Goal: Transaction & Acquisition: Obtain resource

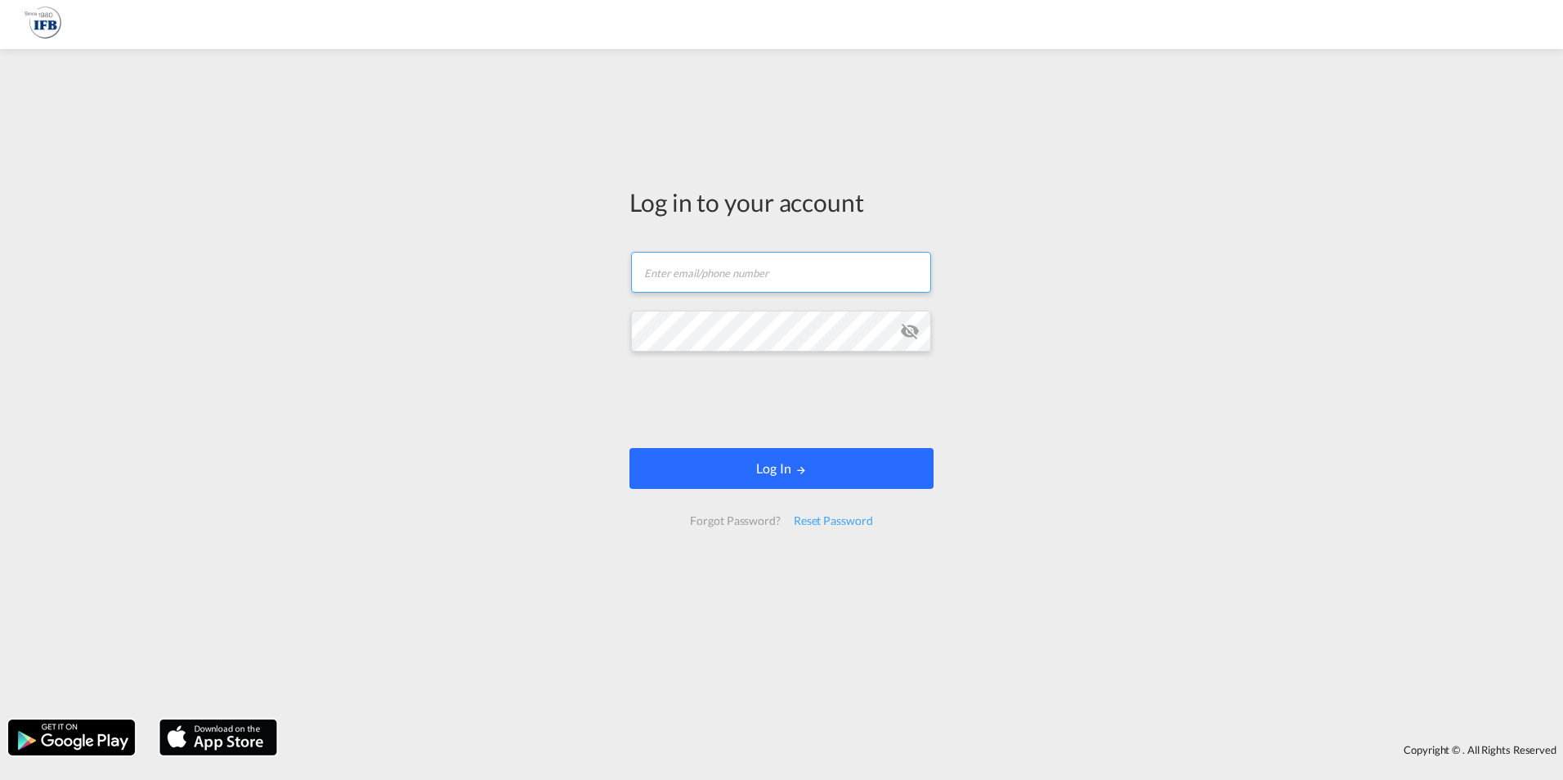
type input "[EMAIL_ADDRESS][DOMAIN_NAME]"
click at [749, 465] on button "Log In" at bounding box center [781, 468] width 304 height 41
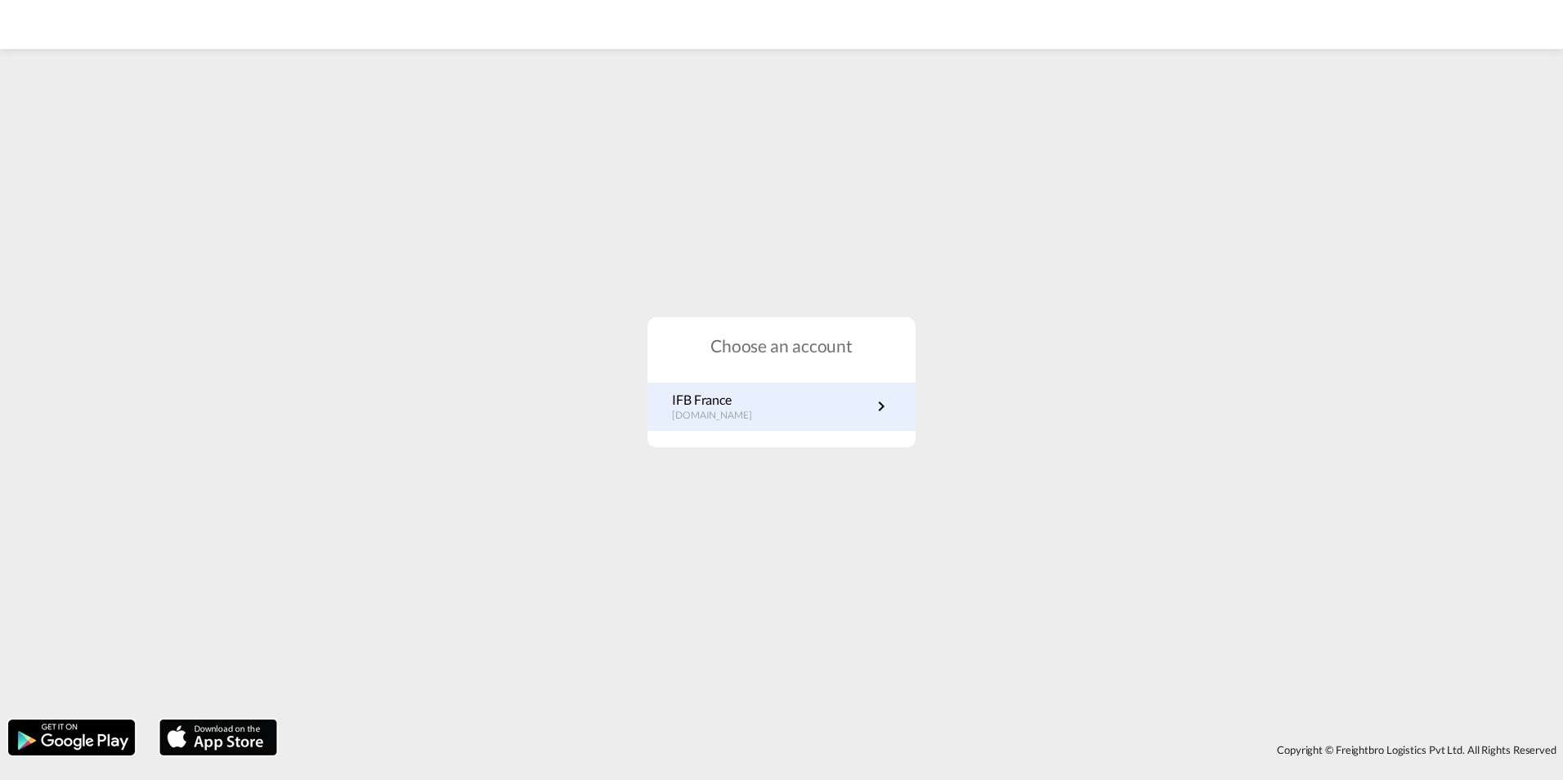
click at [743, 419] on p "[DOMAIN_NAME]" at bounding box center [720, 416] width 96 height 14
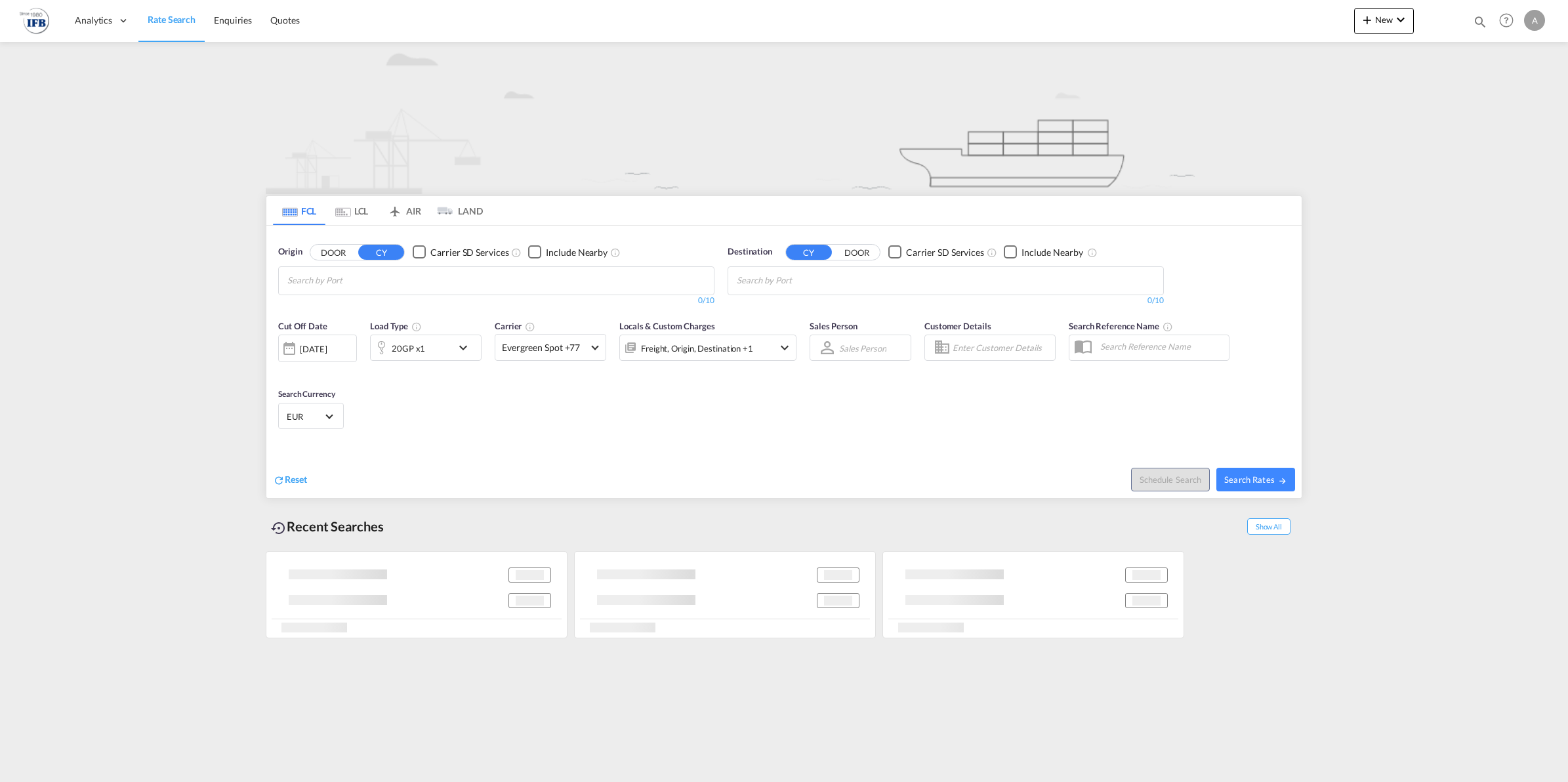
click at [376, 283] on input "Chips input." at bounding box center [349, 281] width 124 height 21
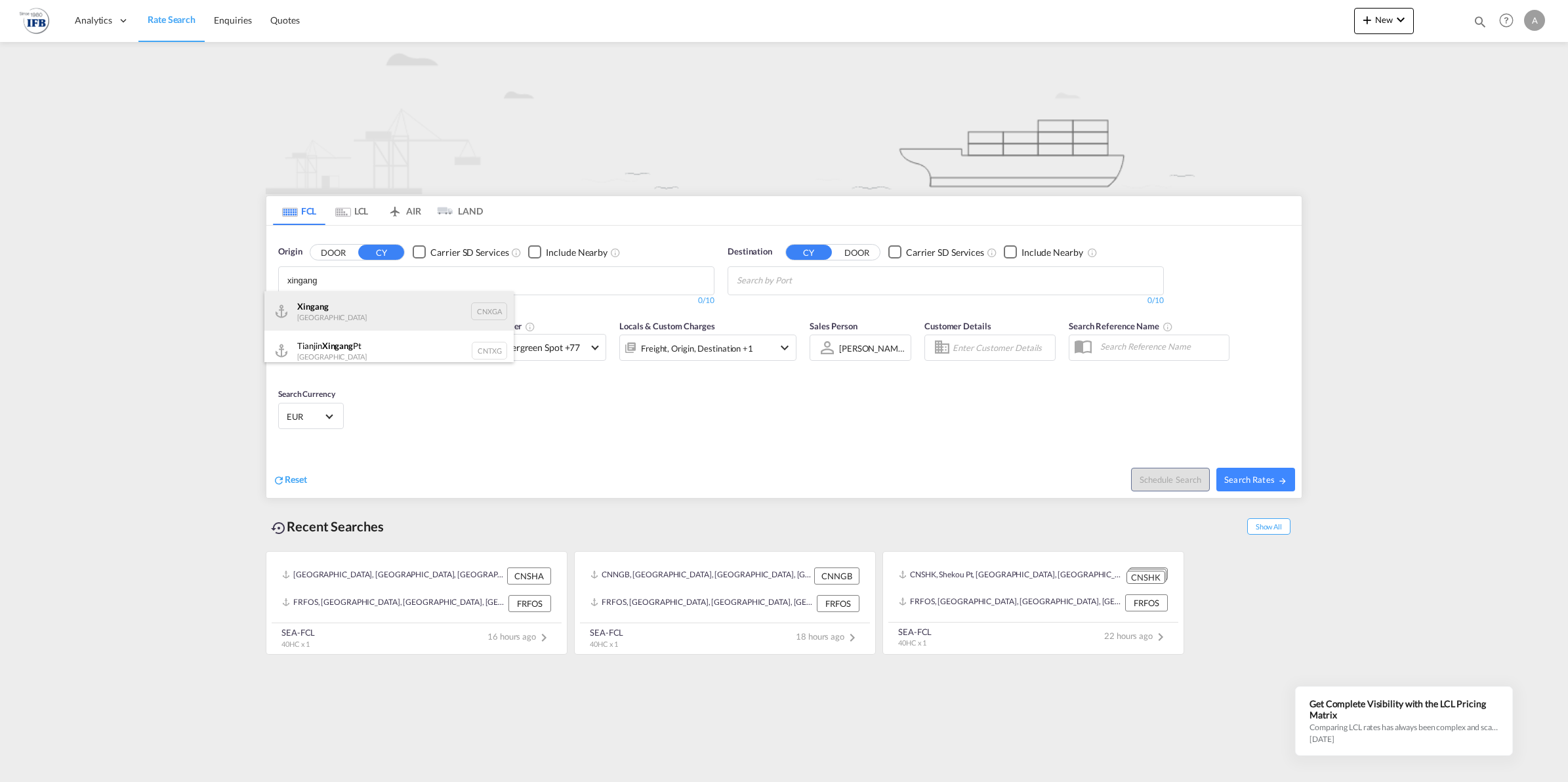
type input "xingang"
click at [339, 314] on div "Xingang China CNXGA" at bounding box center [388, 311] width 250 height 39
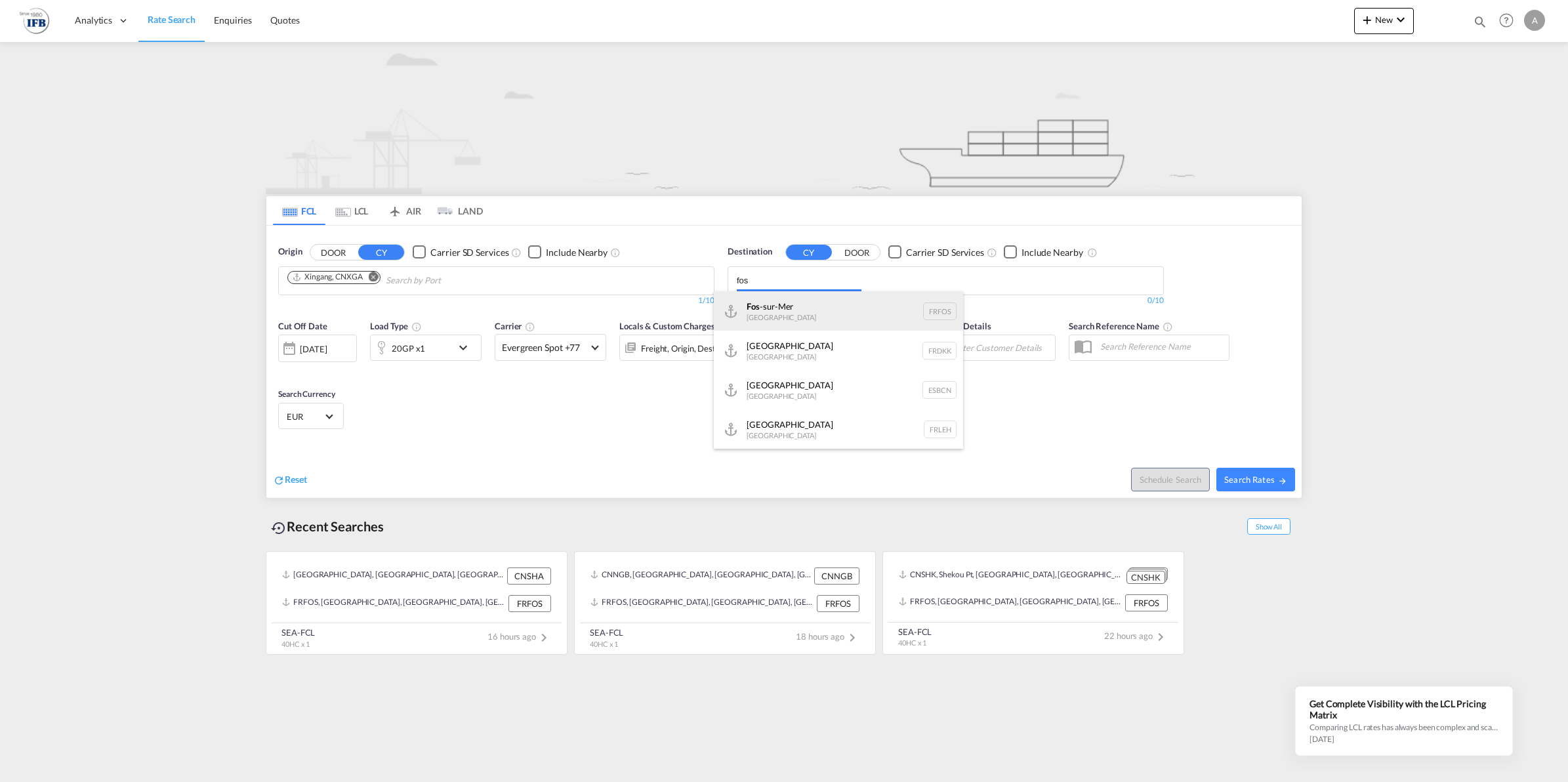
type input "fos"
click at [802, 316] on body "Analytics Reports Rate Search Enquiries Quotes Analytics Reports" at bounding box center [784, 391] width 1568 height 782
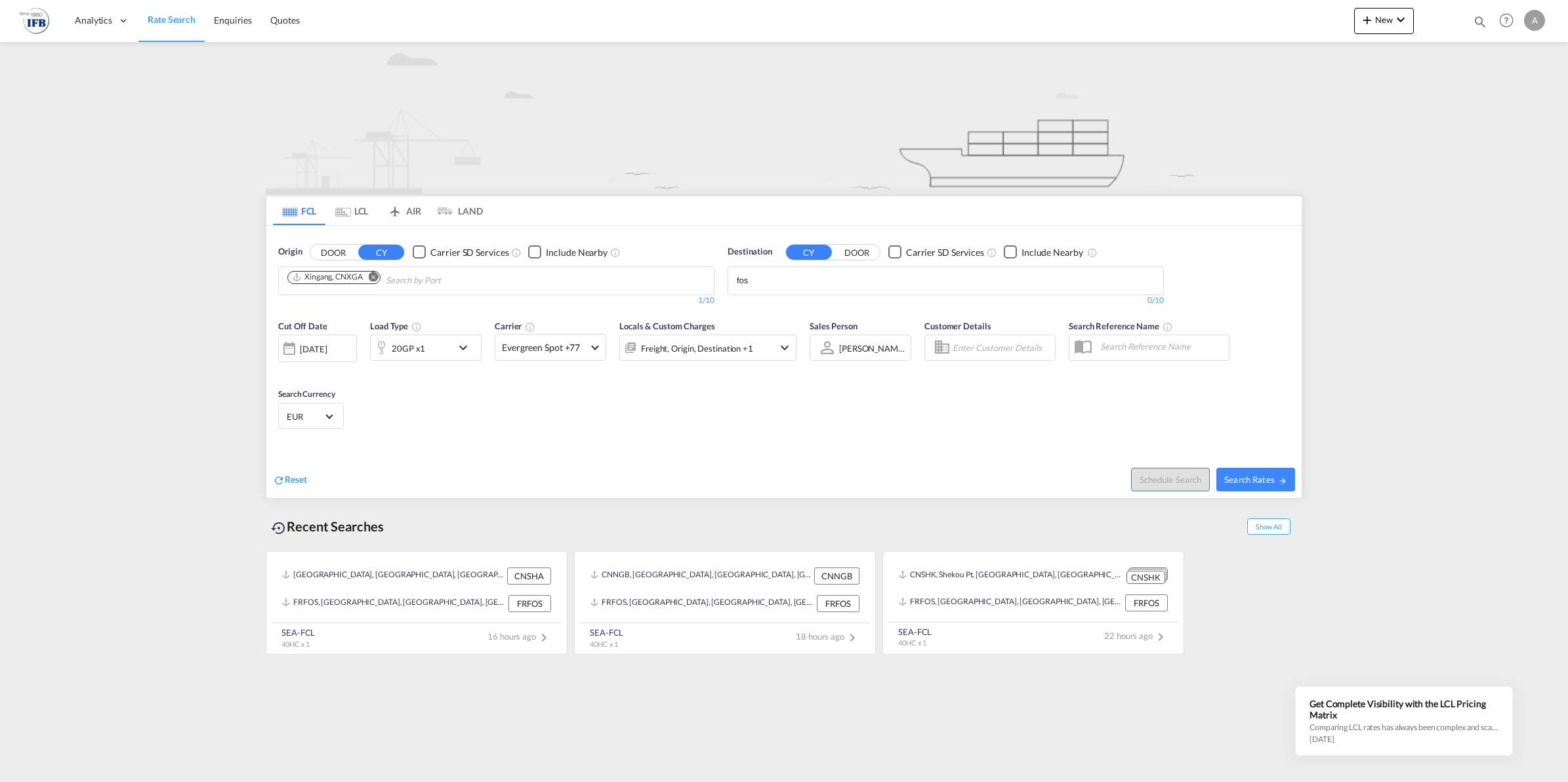
click at [428, 349] on div "20GP x1" at bounding box center [411, 348] width 81 height 26
click at [327, 408] on span "20GP" at bounding box center [317, 407] width 38 height 13
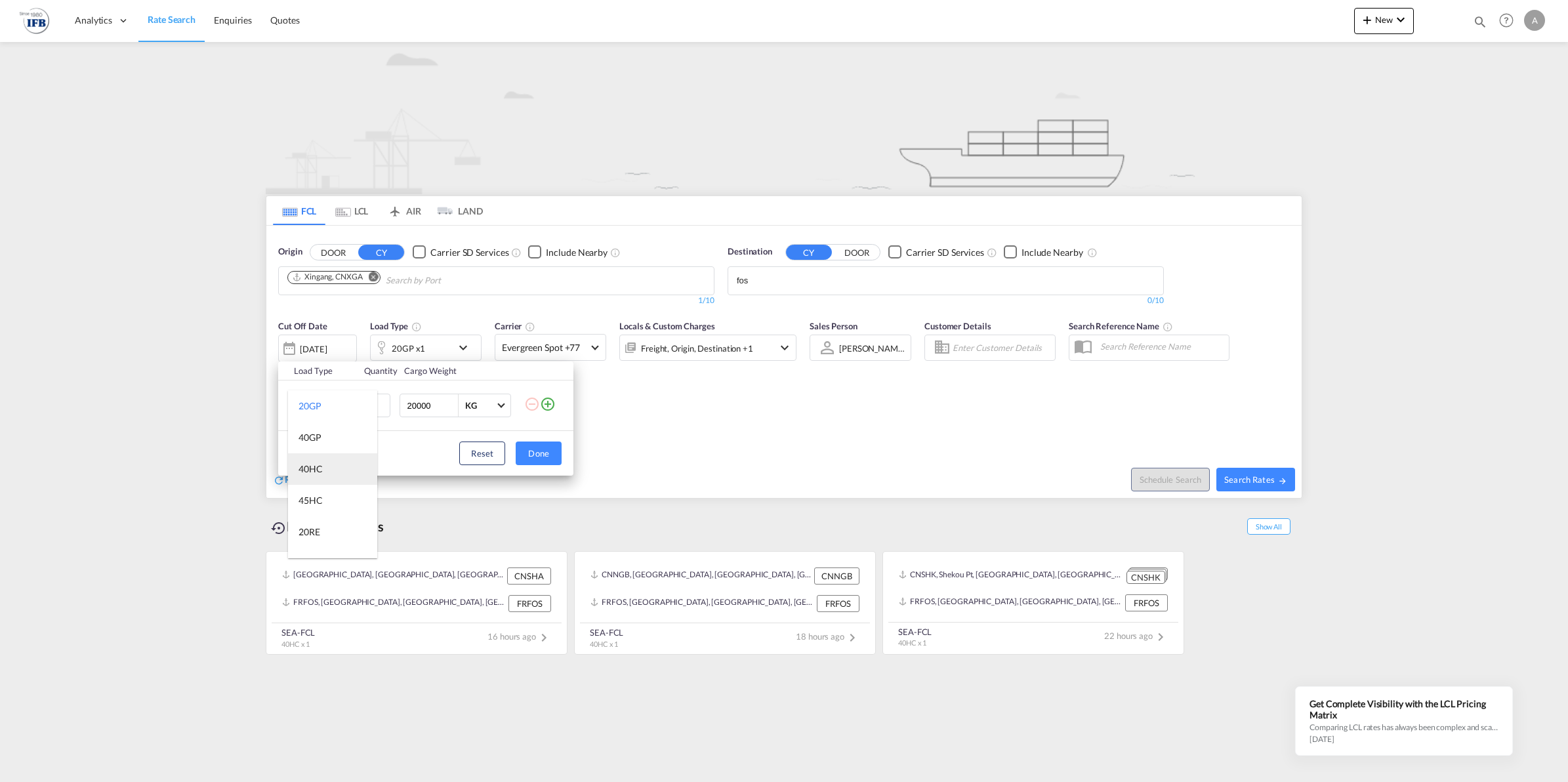
click at [313, 471] on div "40HC" at bounding box center [311, 469] width 24 height 13
click at [539, 450] on button "Done" at bounding box center [538, 453] width 46 height 23
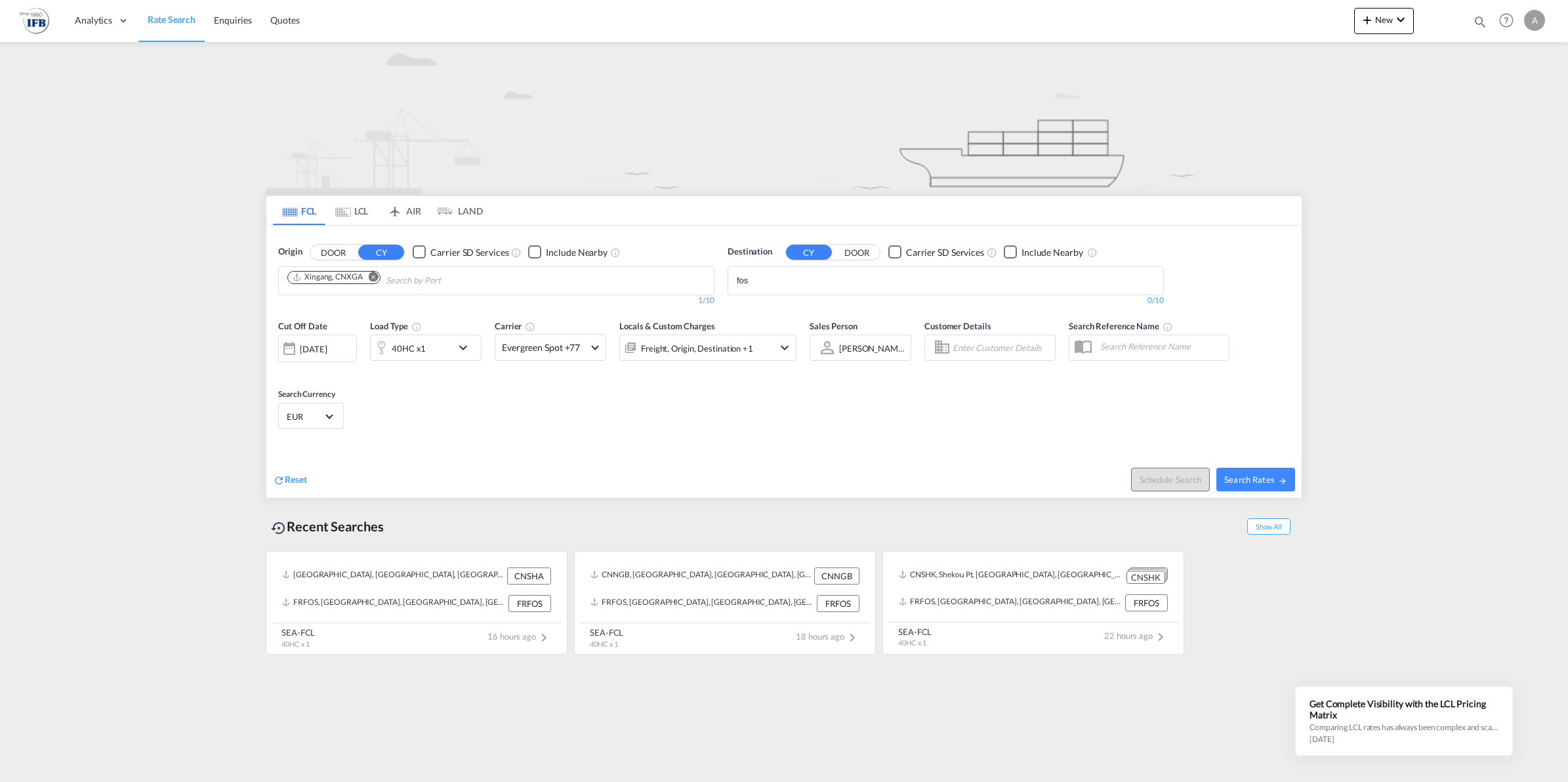
click at [303, 347] on div "10 Sep 2025" at bounding box center [314, 349] width 27 height 12
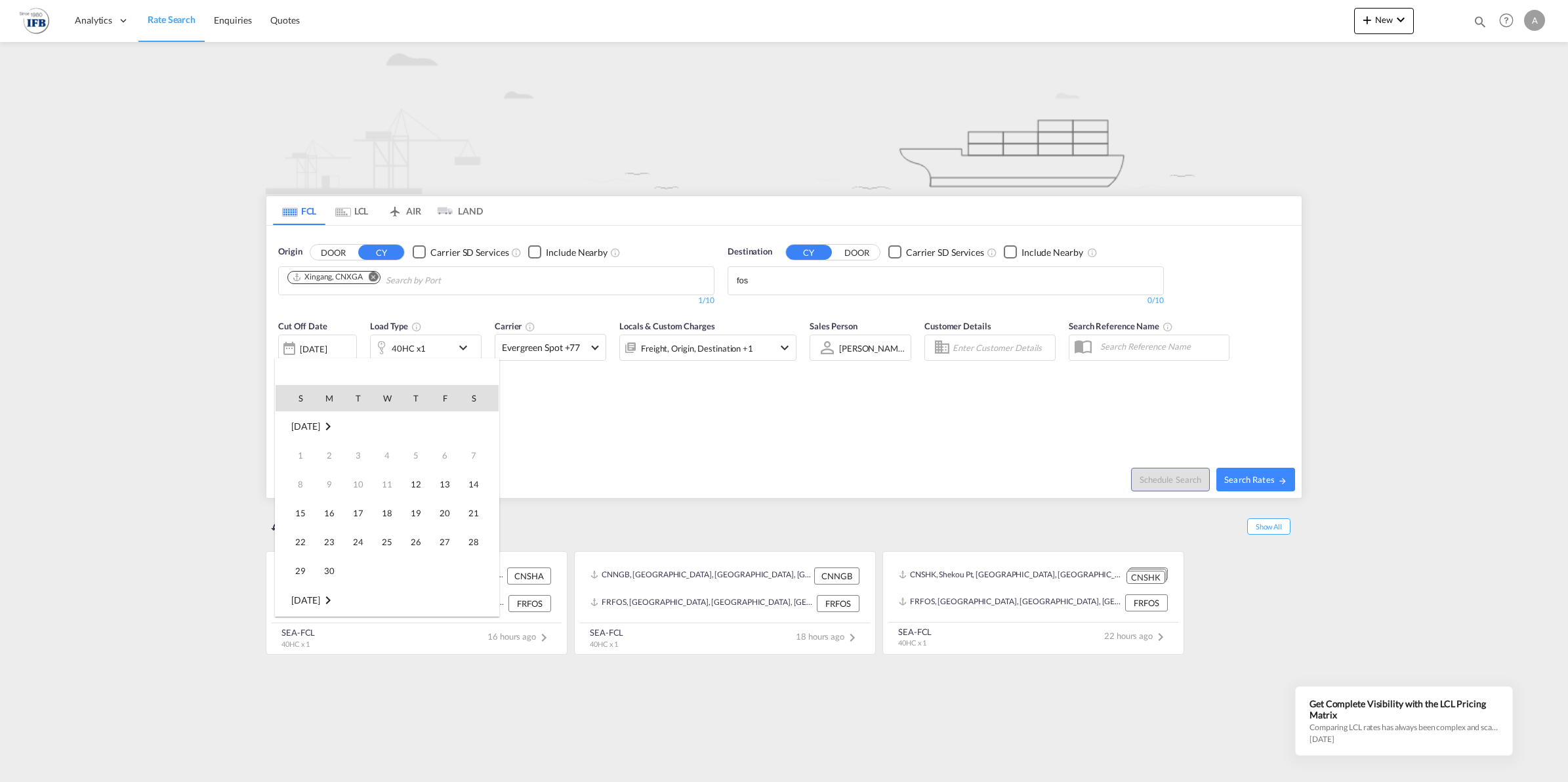
scroll to position [522, 0]
click at [361, 507] on span "16" at bounding box center [358, 513] width 26 height 26
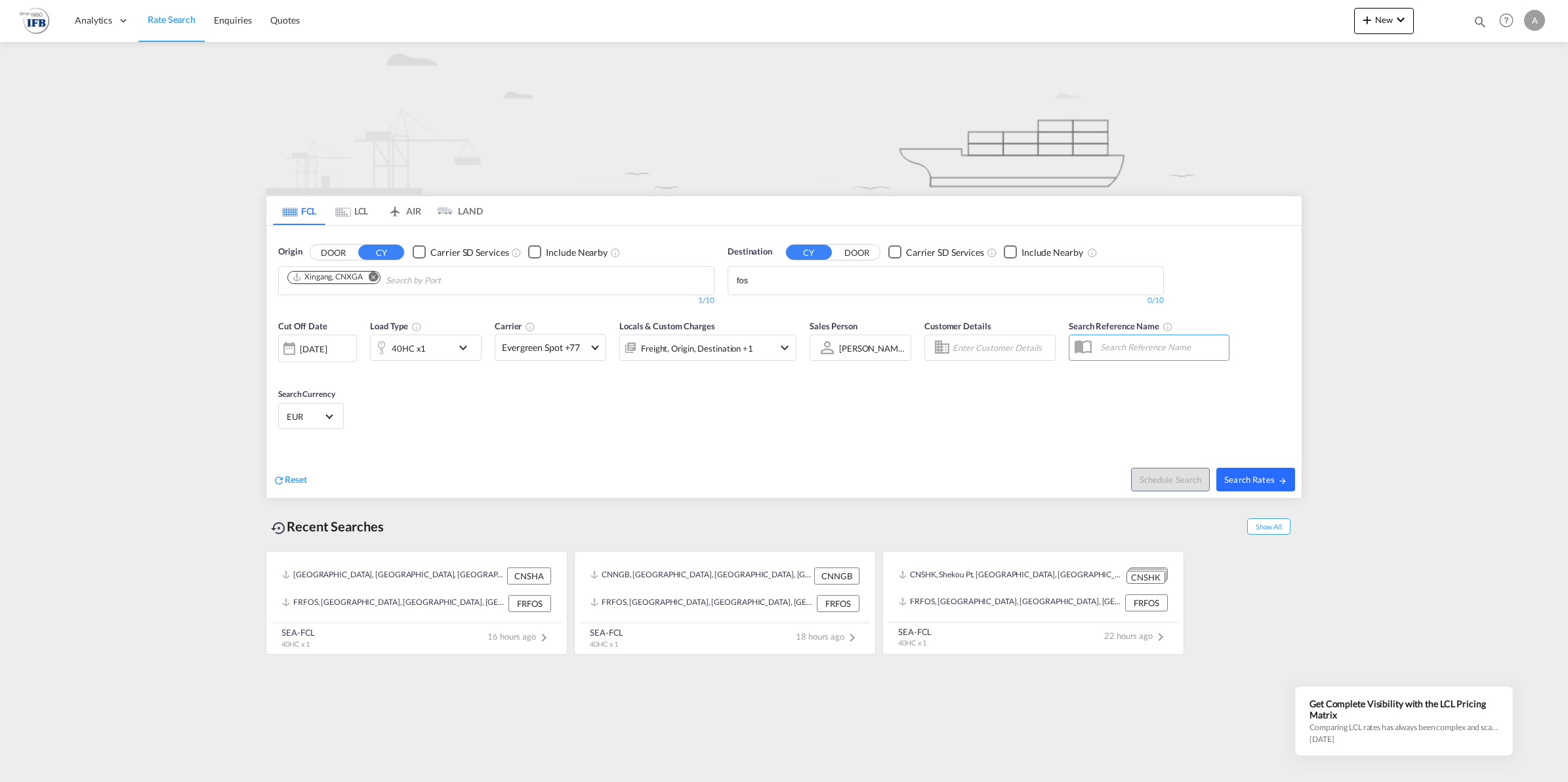
click at [1240, 473] on button "Search Rates" at bounding box center [1256, 479] width 79 height 23
click at [786, 287] on body "Analytics Reports Rate Search Enquiries Quotes Analytics Reports" at bounding box center [784, 391] width 1568 height 782
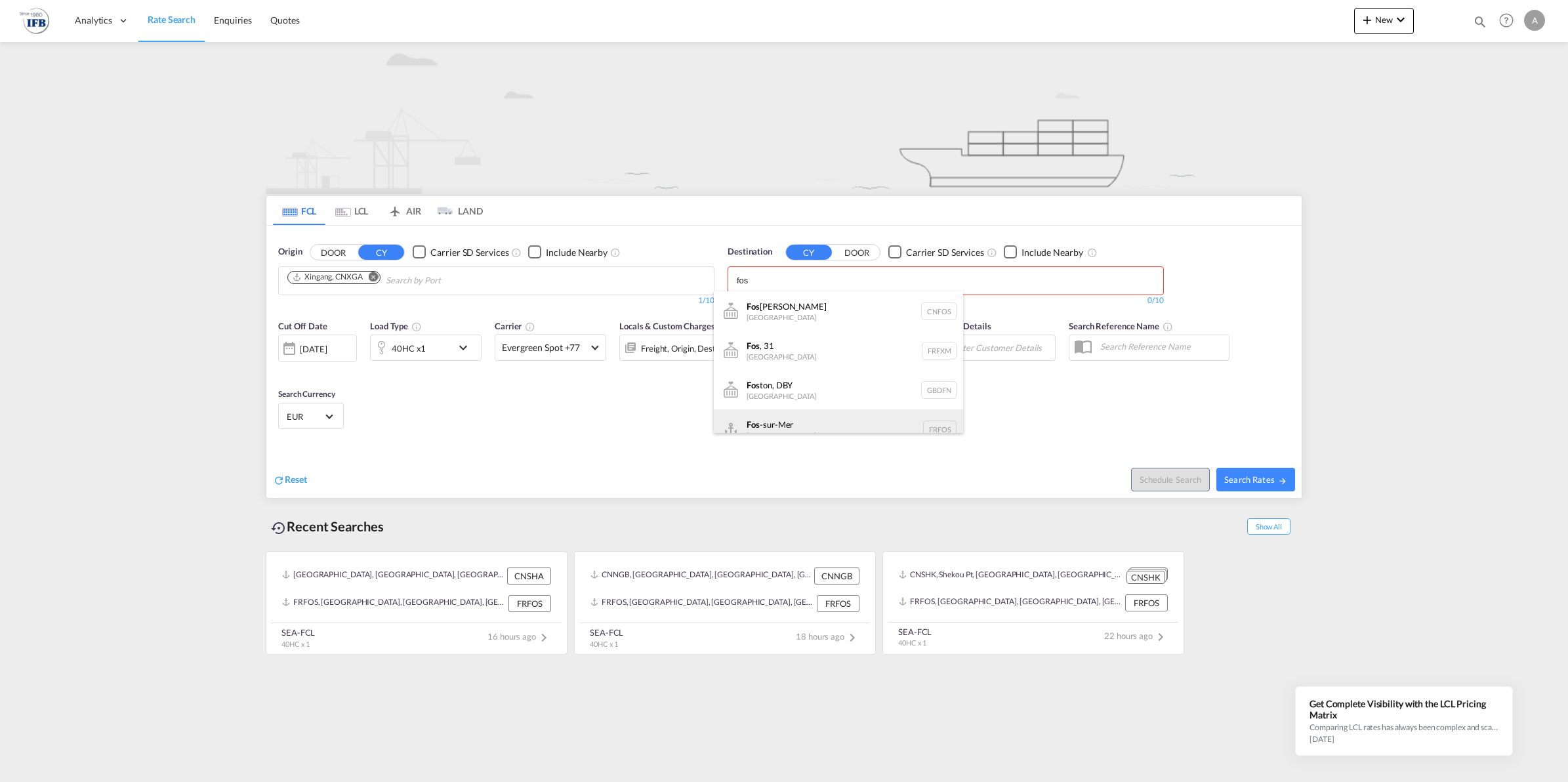
click at [795, 412] on div "Fos -sur-Mer France FRFOS" at bounding box center [838, 429] width 250 height 39
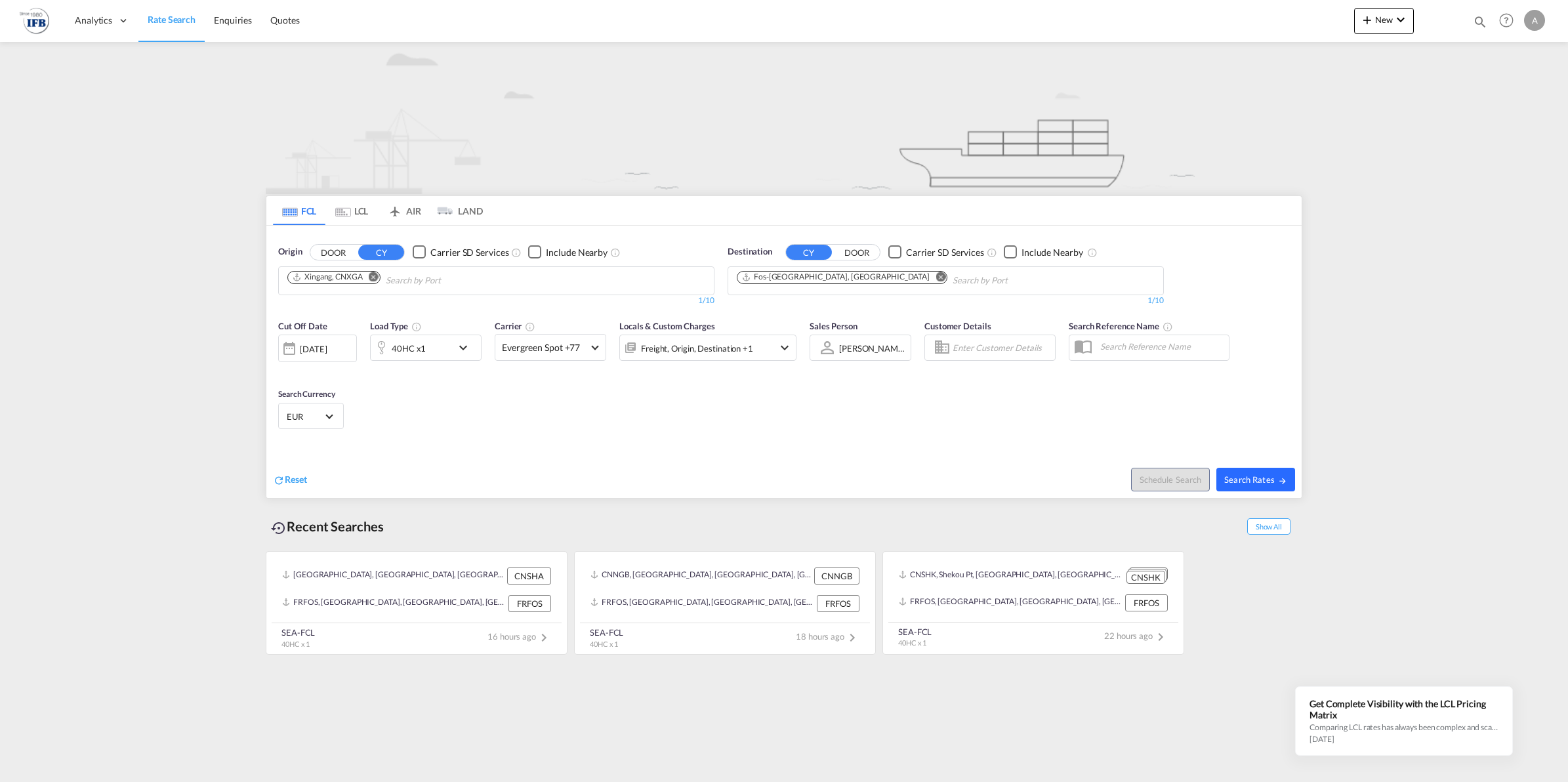
click at [1246, 480] on span "Search Rates" at bounding box center [1256, 479] width 63 height 10
type input "CNXGA to FRFOS / 16 Sep 2025"
